Goal: Task Accomplishment & Management: Use online tool/utility

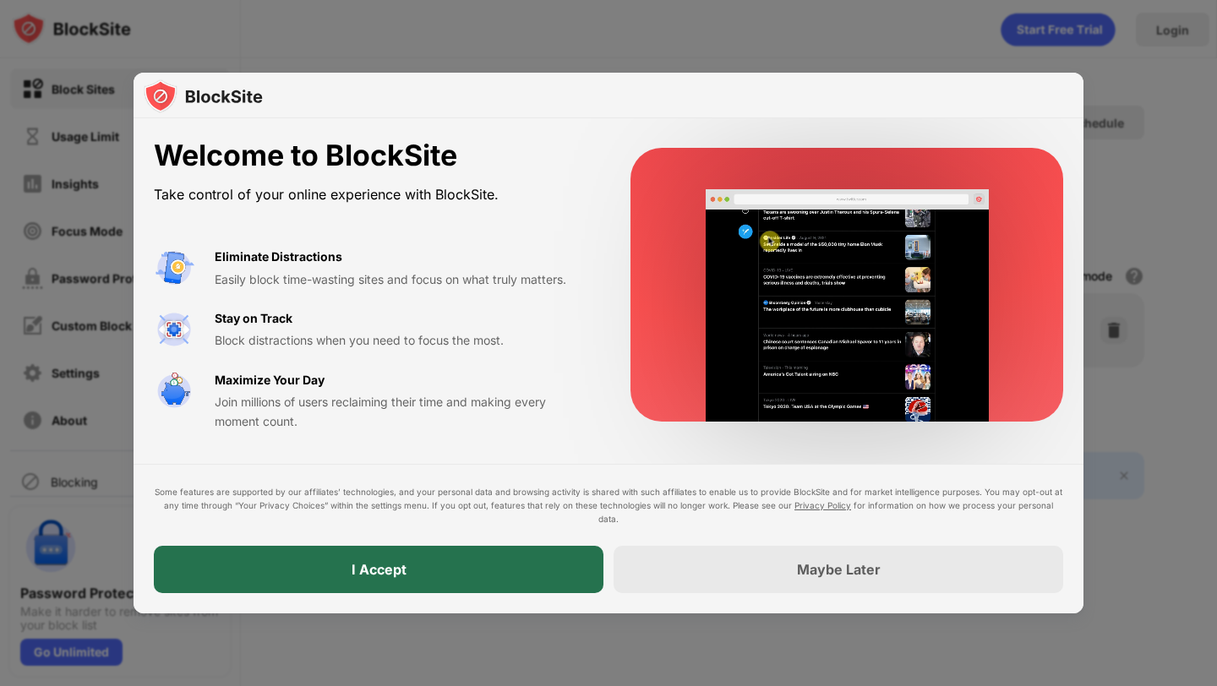
click at [379, 558] on div "I Accept" at bounding box center [379, 569] width 450 height 47
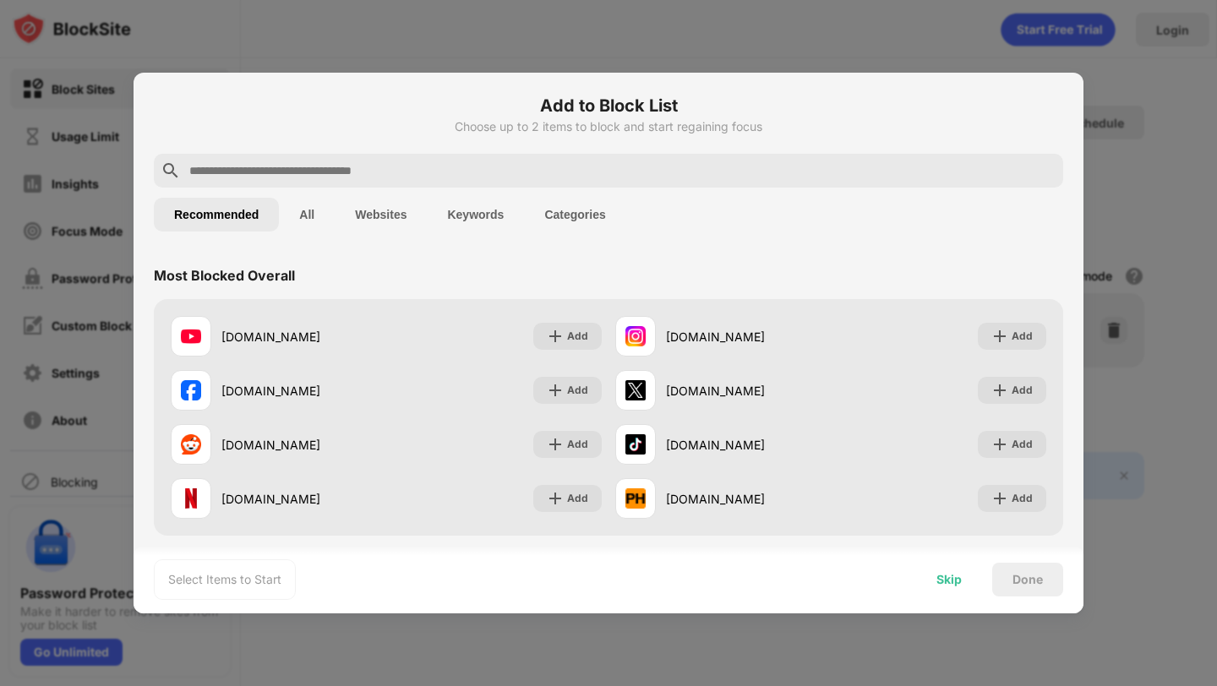
click at [955, 584] on div "Skip" at bounding box center [949, 580] width 25 height 14
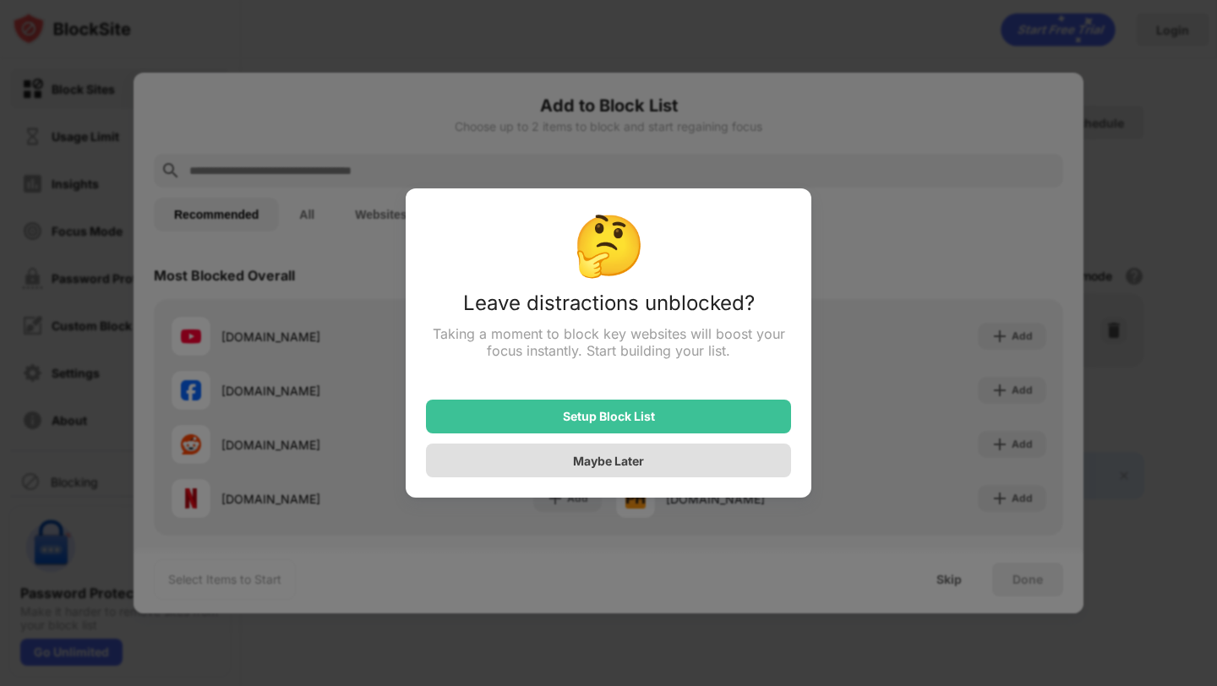
click at [561, 460] on div "Maybe Later" at bounding box center [608, 461] width 365 height 34
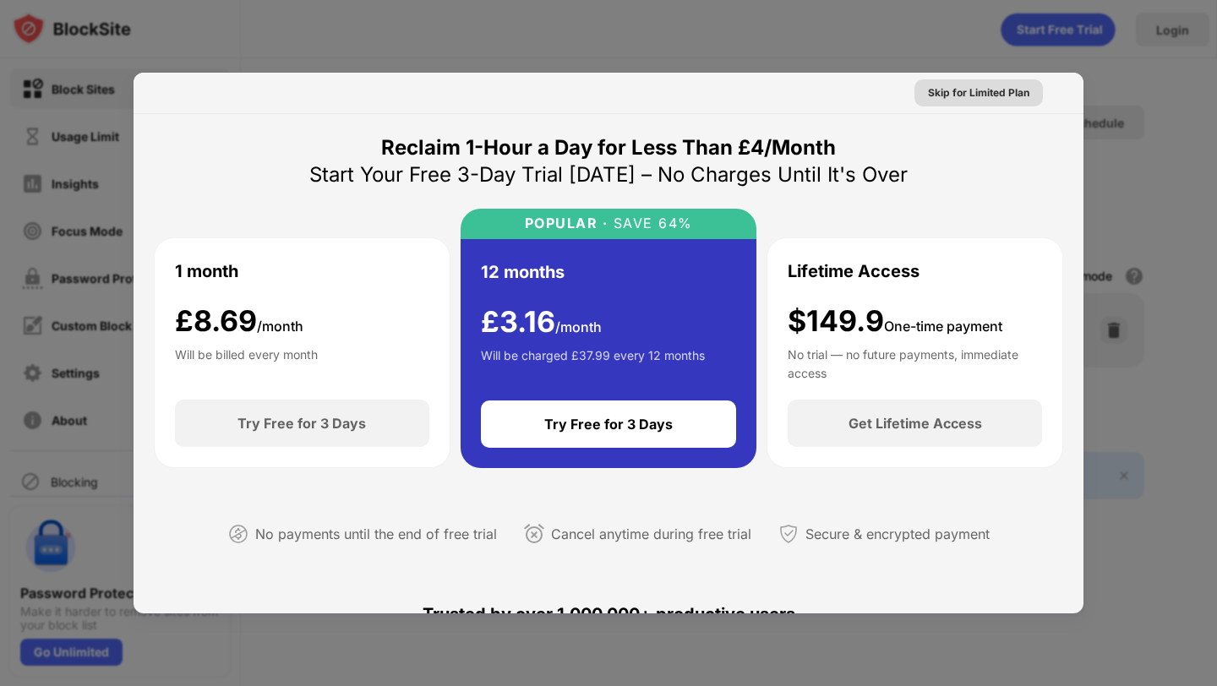
click at [987, 88] on div "Skip for Limited Plan" at bounding box center [978, 93] width 101 height 17
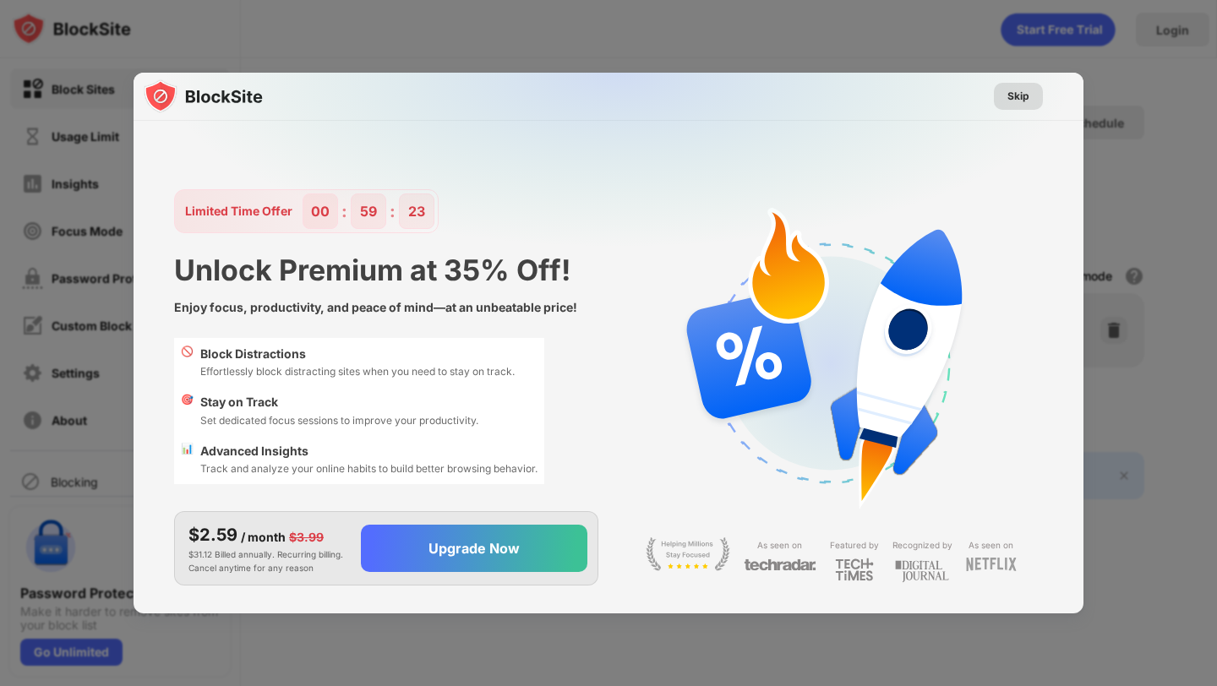
click at [1017, 94] on div "Skip" at bounding box center [1019, 96] width 22 height 17
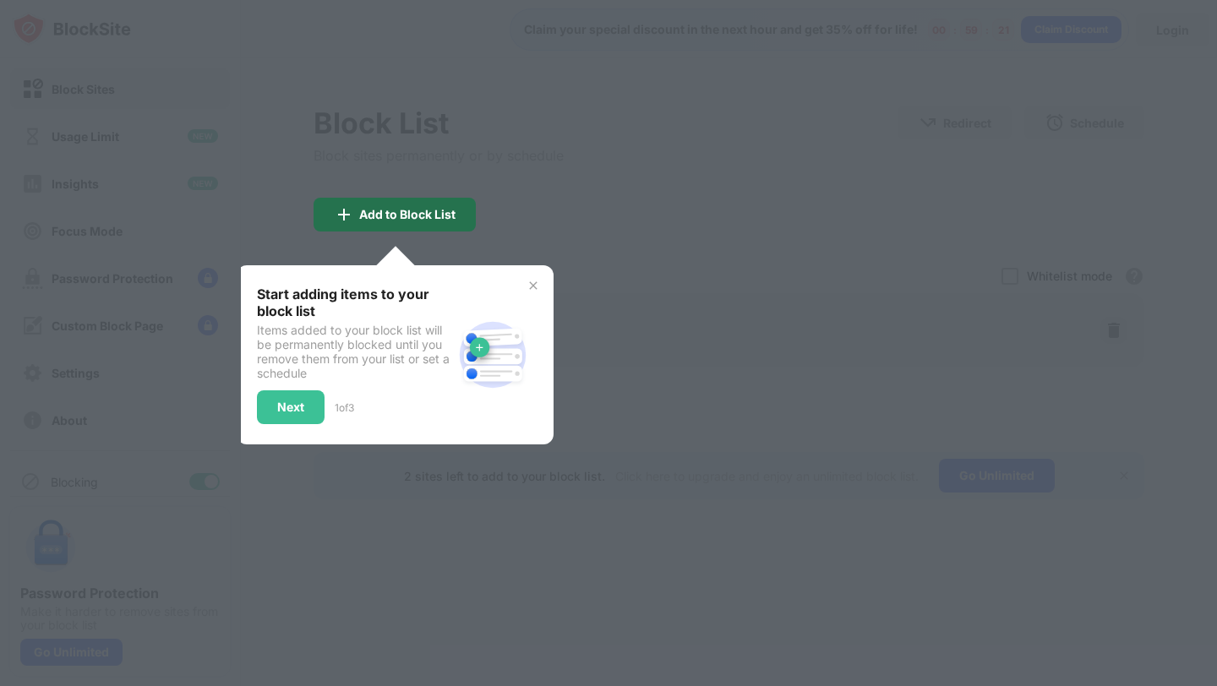
click at [458, 211] on div "Add to Block List" at bounding box center [395, 215] width 162 height 34
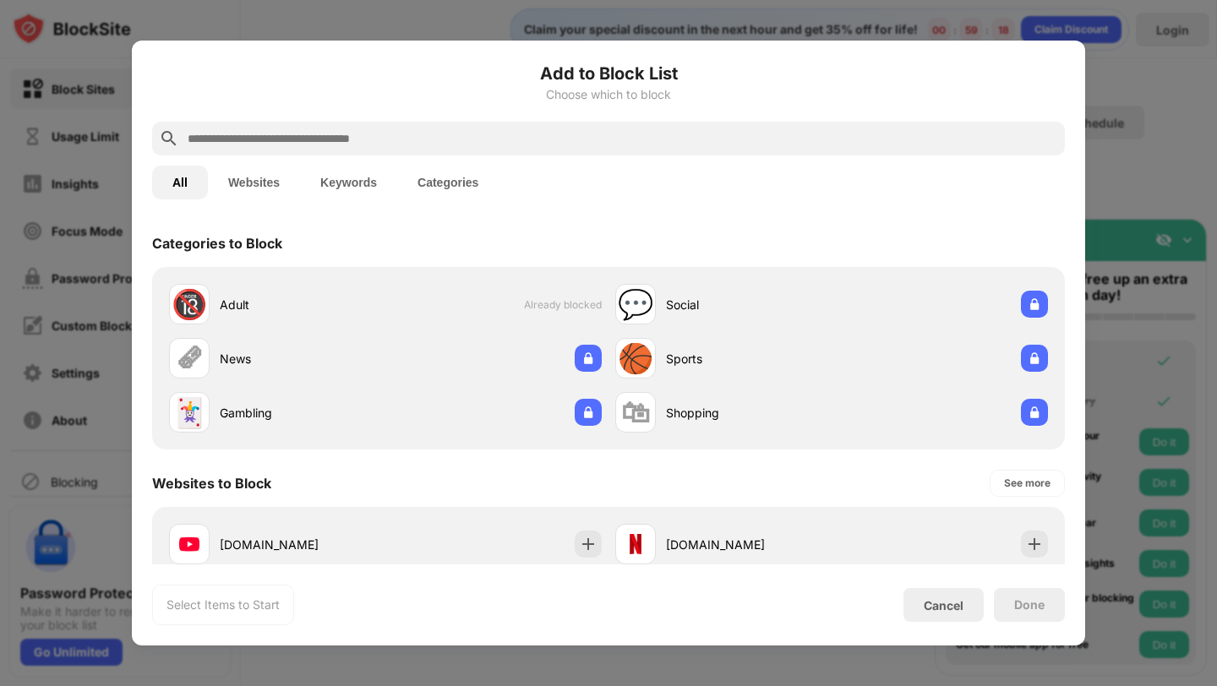
click at [503, 135] on input "text" at bounding box center [622, 139] width 872 height 20
click at [1177, 150] on div at bounding box center [608, 343] width 1217 height 686
